Goal: Task Accomplishment & Management: Manage account settings

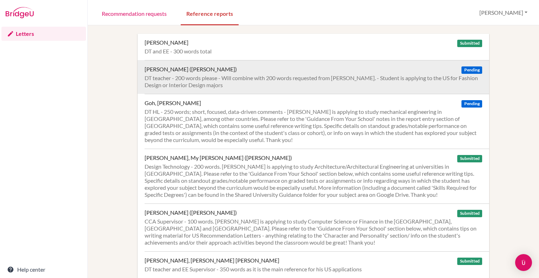
click at [199, 83] on div "DT teacher - 200 words please - Will combine with 200 words requested from [PER…" at bounding box center [314, 81] width 338 height 14
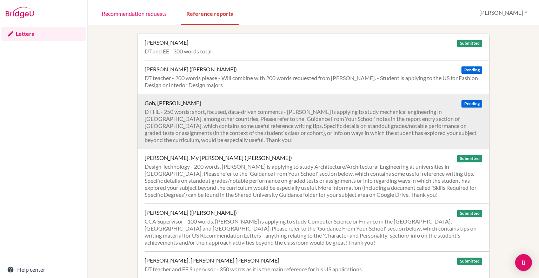
drag, startPoint x: 0, startPoint y: 0, endPoint x: 225, endPoint y: 115, distance: 252.9
click at [225, 115] on div "DT HL - 250 words; short, focused, data-driven comments - [PERSON_NAME] is appl…" at bounding box center [314, 125] width 338 height 35
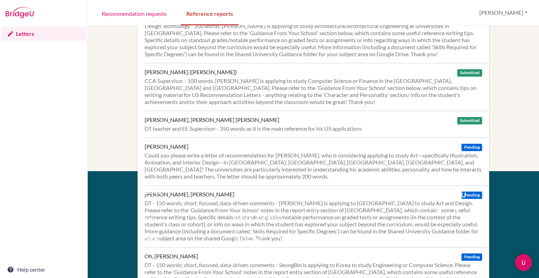
scroll to position [175, 0]
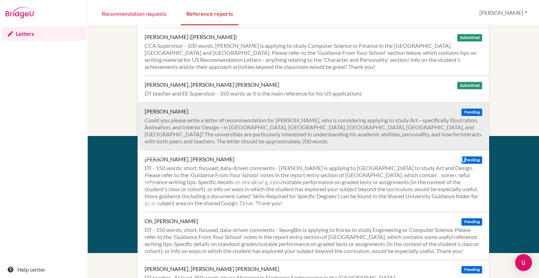
click at [175, 120] on div "Could you please write a letter of recommendation for LEE EunBin, who is consid…" at bounding box center [314, 130] width 338 height 28
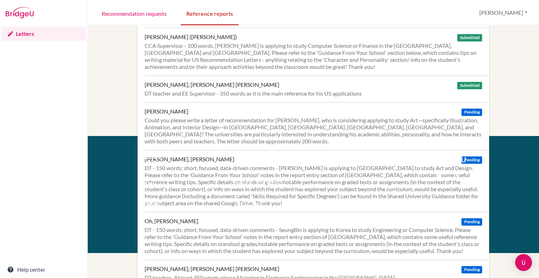
scroll to position [211, 0]
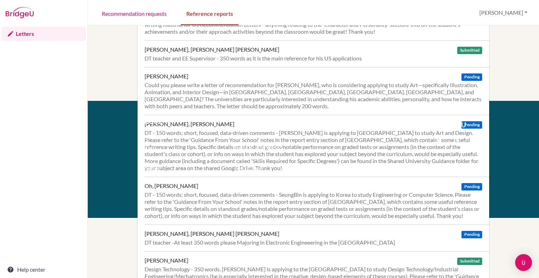
click at [167, 127] on div "About Resources Terms Privacy Cookies Acknowledgements" at bounding box center [179, 154] width 89 height 72
click at [179, 134] on li "Resources" at bounding box center [179, 137] width 79 height 11
click at [160, 125] on div "About" at bounding box center [179, 122] width 79 height 8
click at [171, 138] on li "Resources" at bounding box center [179, 137] width 79 height 11
click at [187, 164] on li "Cookies" at bounding box center [179, 168] width 79 height 11
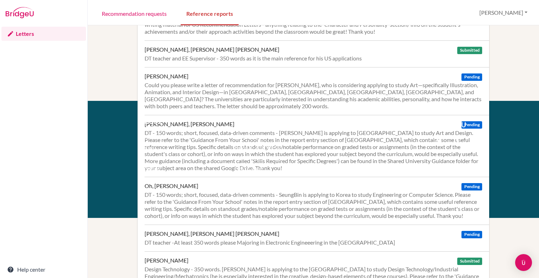
click at [196, 168] on li "Cookies" at bounding box center [179, 168] width 79 height 11
drag, startPoint x: 274, startPoint y: 162, endPoint x: 282, endPoint y: 157, distance: 9.4
click at [275, 162] on div "DT - 150 words; short, focused, data-driven comments - [PERSON_NAME] is applyin…" at bounding box center [314, 150] width 338 height 42
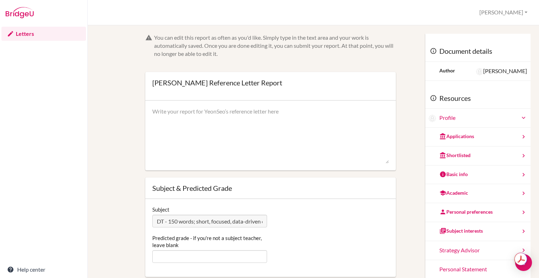
click at [191, 228] on div "Subject DT - 150 words; short, focused, data-driven comments - Yeonseo is apply…" at bounding box center [270, 238] width 251 height 78
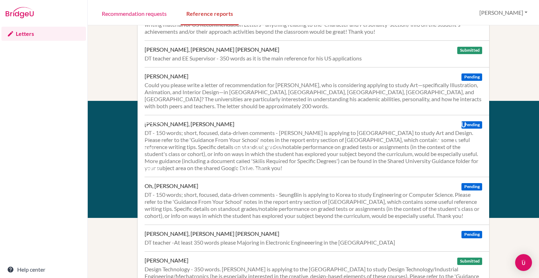
scroll to position [238, 0]
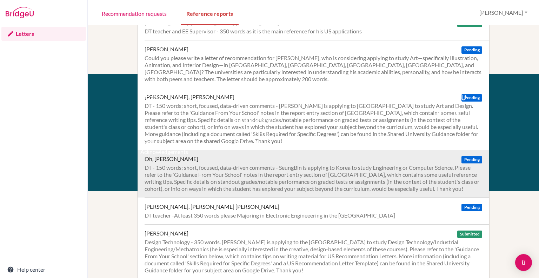
click at [185, 164] on div "DT - 150 words; short, focused, data-driven comments - SeungBin is applying to …" at bounding box center [314, 178] width 338 height 28
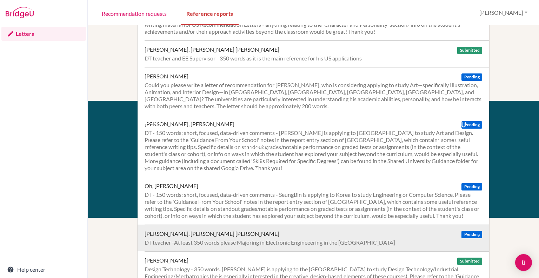
scroll to position [238, 0]
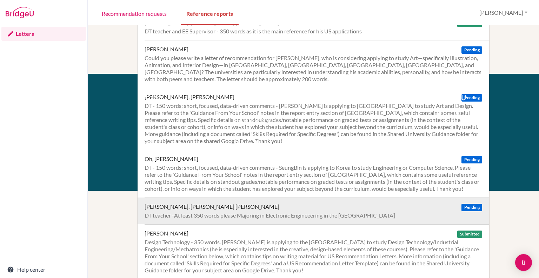
click at [194, 212] on div "DT teacher -At least 350 words please Majoring in Electronic Engineeering in th…" at bounding box center [314, 215] width 338 height 7
